Goal: Check status: Check status

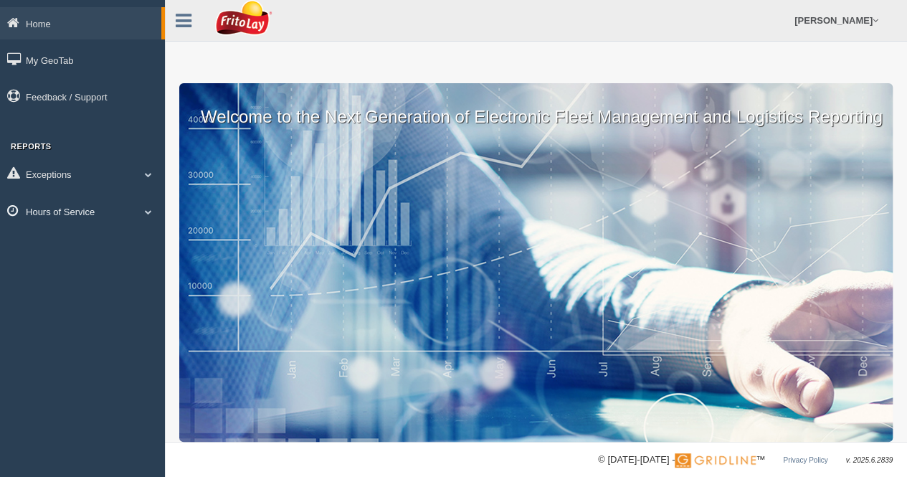
click at [149, 212] on span at bounding box center [148, 211] width 19 height 7
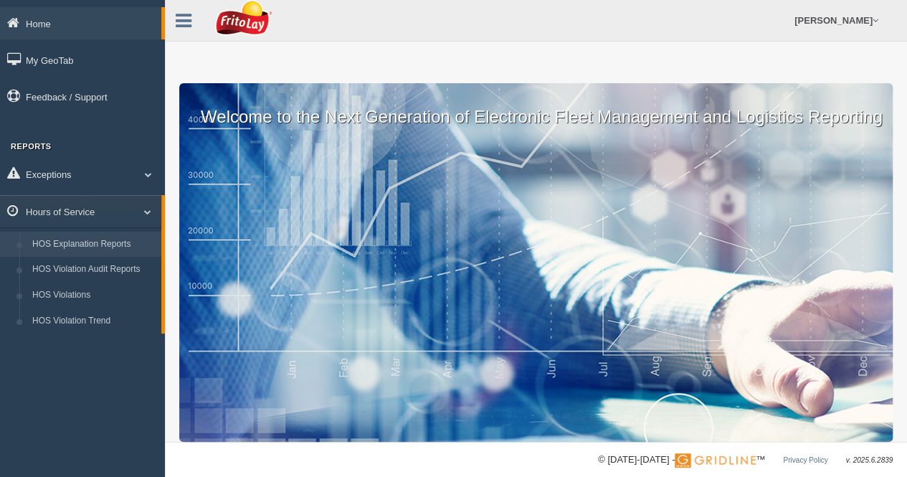
click at [115, 247] on link "HOS Explanation Reports" at bounding box center [93, 245] width 135 height 26
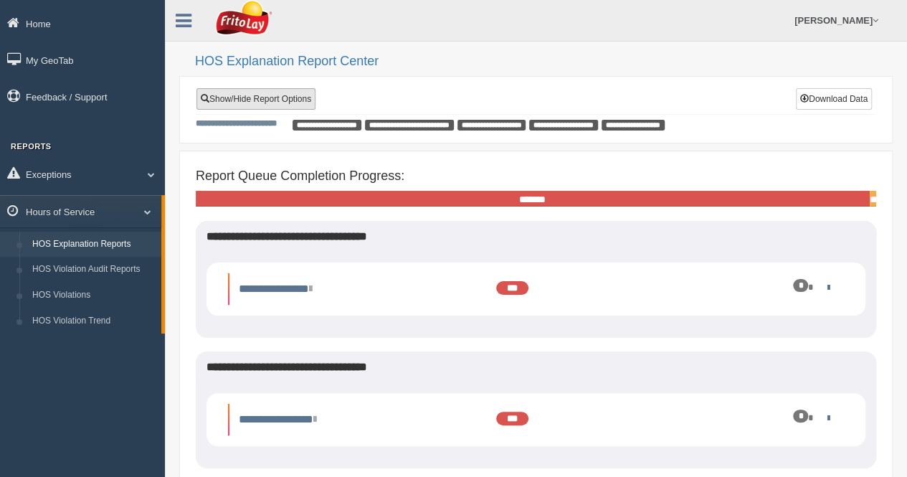
click at [252, 100] on link "Show/Hide Report Options" at bounding box center [255, 99] width 119 height 22
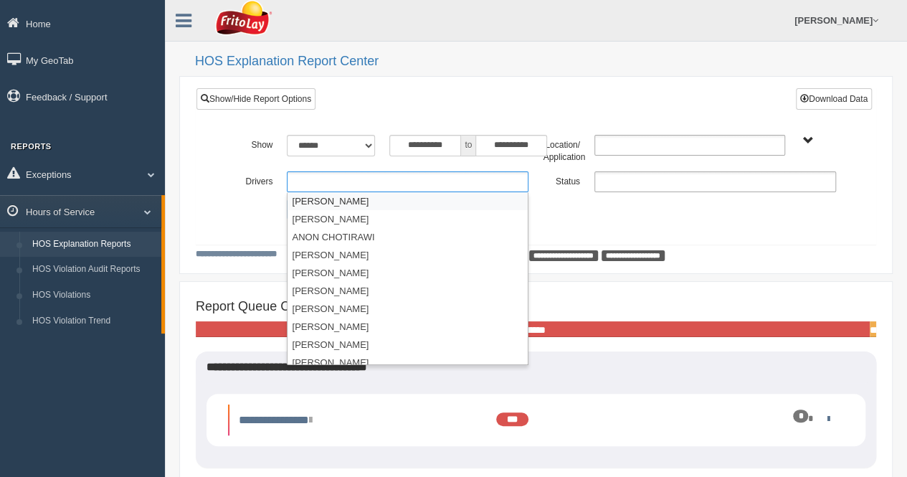
click at [322, 179] on ul at bounding box center [408, 181] width 242 height 21
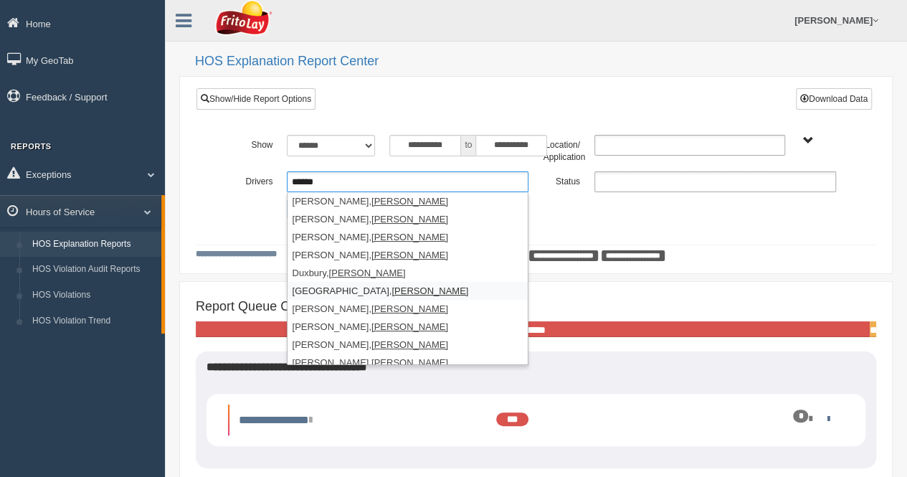
scroll to position [61, 0]
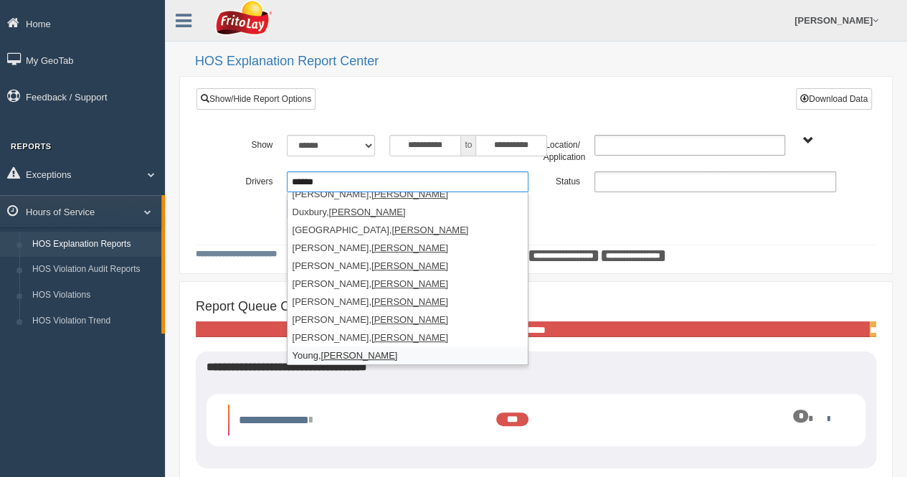
type input "*****"
click at [308, 353] on li "Young, Jason" at bounding box center [407, 355] width 240 height 18
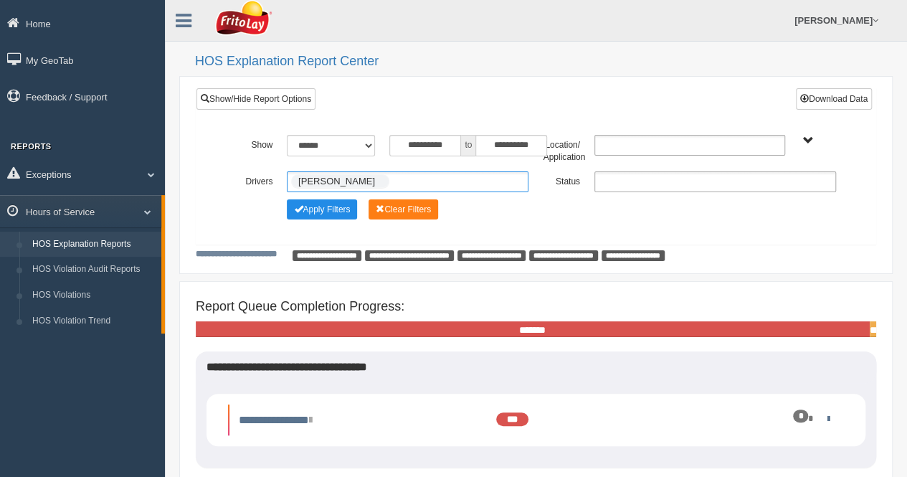
scroll to position [43, 0]
click at [321, 216] on button "Apply Filters" at bounding box center [322, 209] width 70 height 20
